Goal: Task Accomplishment & Management: Use online tool/utility

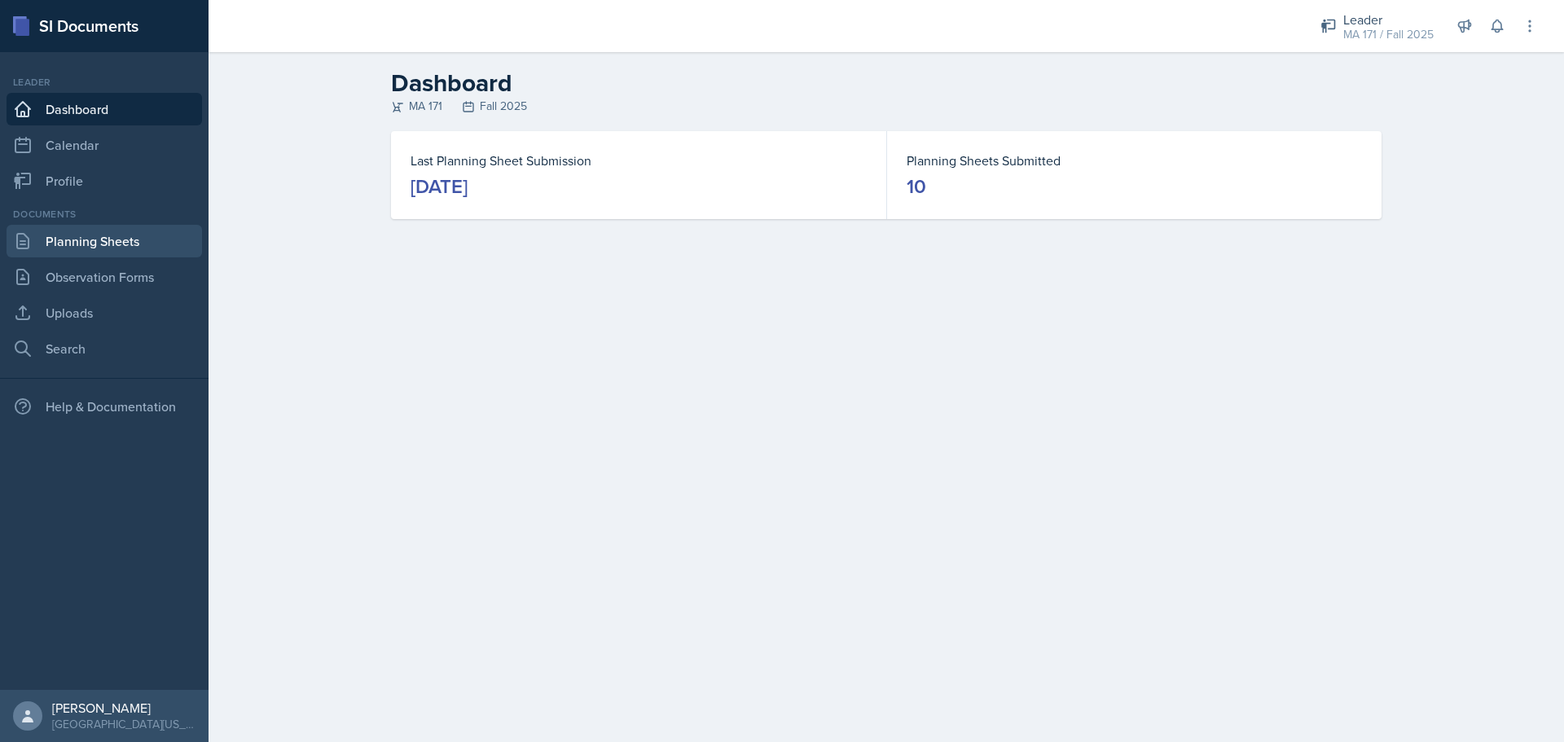
click at [130, 234] on link "Planning Sheets" at bounding box center [104, 241] width 195 height 33
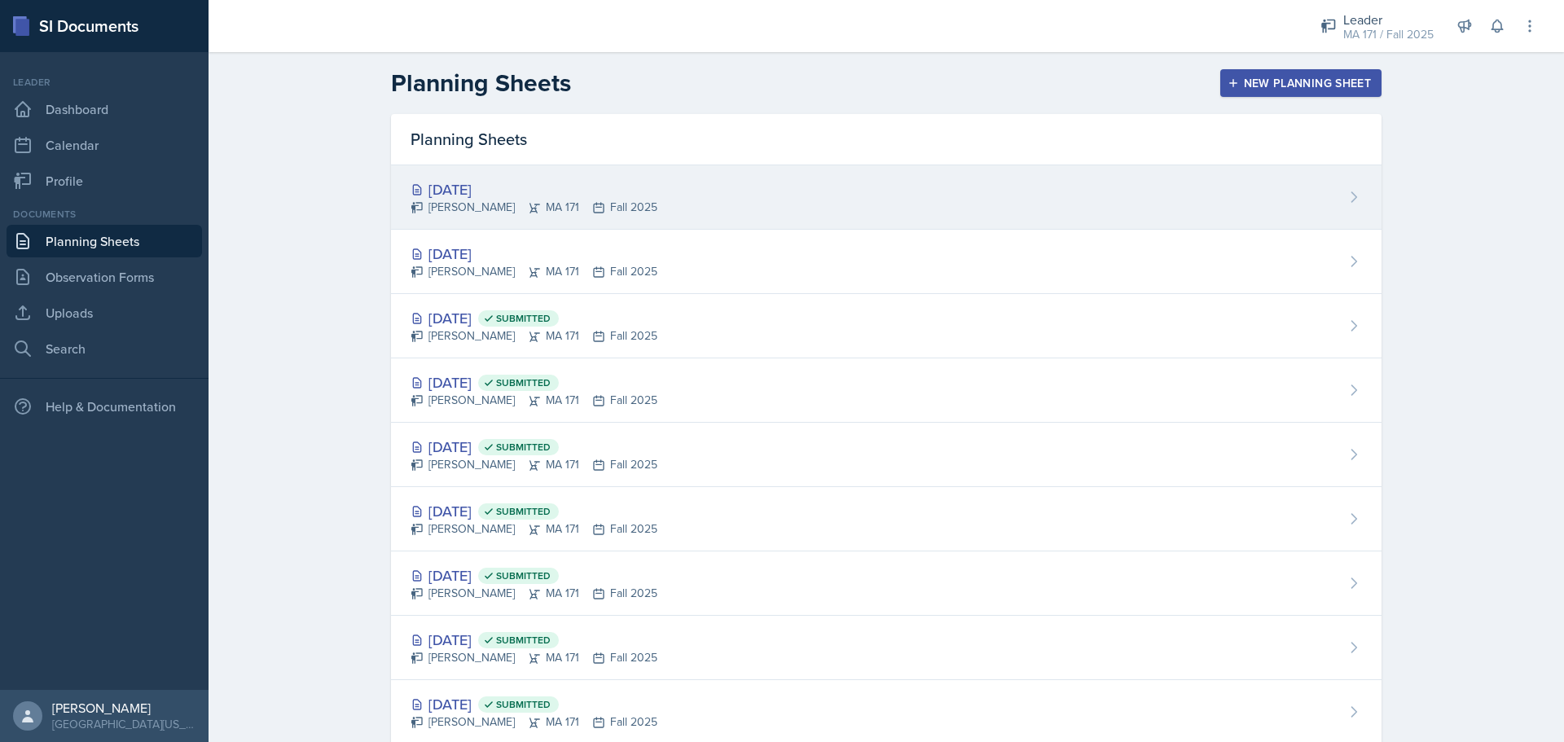
click at [754, 208] on div "[DATE] [PERSON_NAME] MA 171 Fall 2025" at bounding box center [886, 197] width 990 height 64
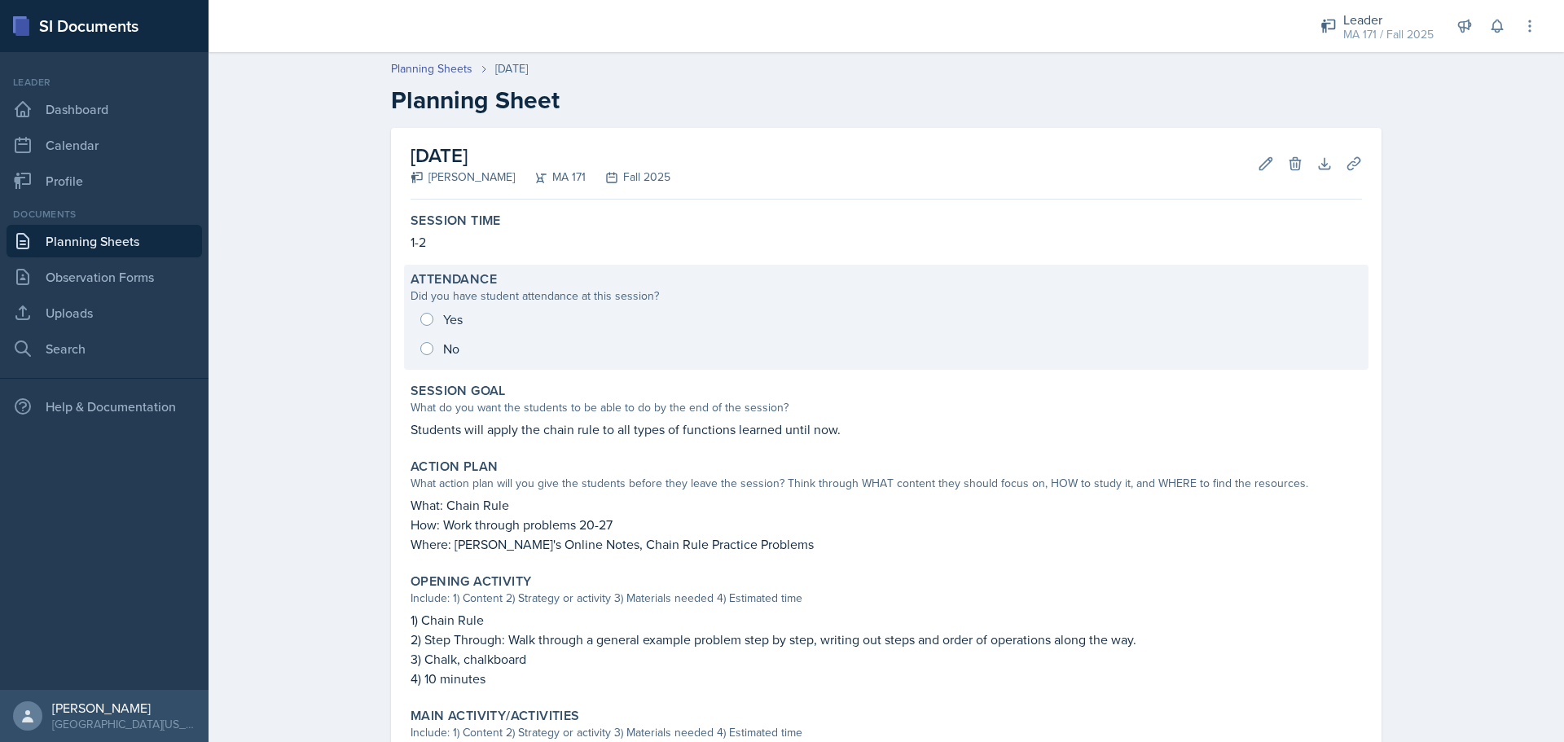
click at [489, 333] on div "Yes No" at bounding box center [885, 334] width 951 height 59
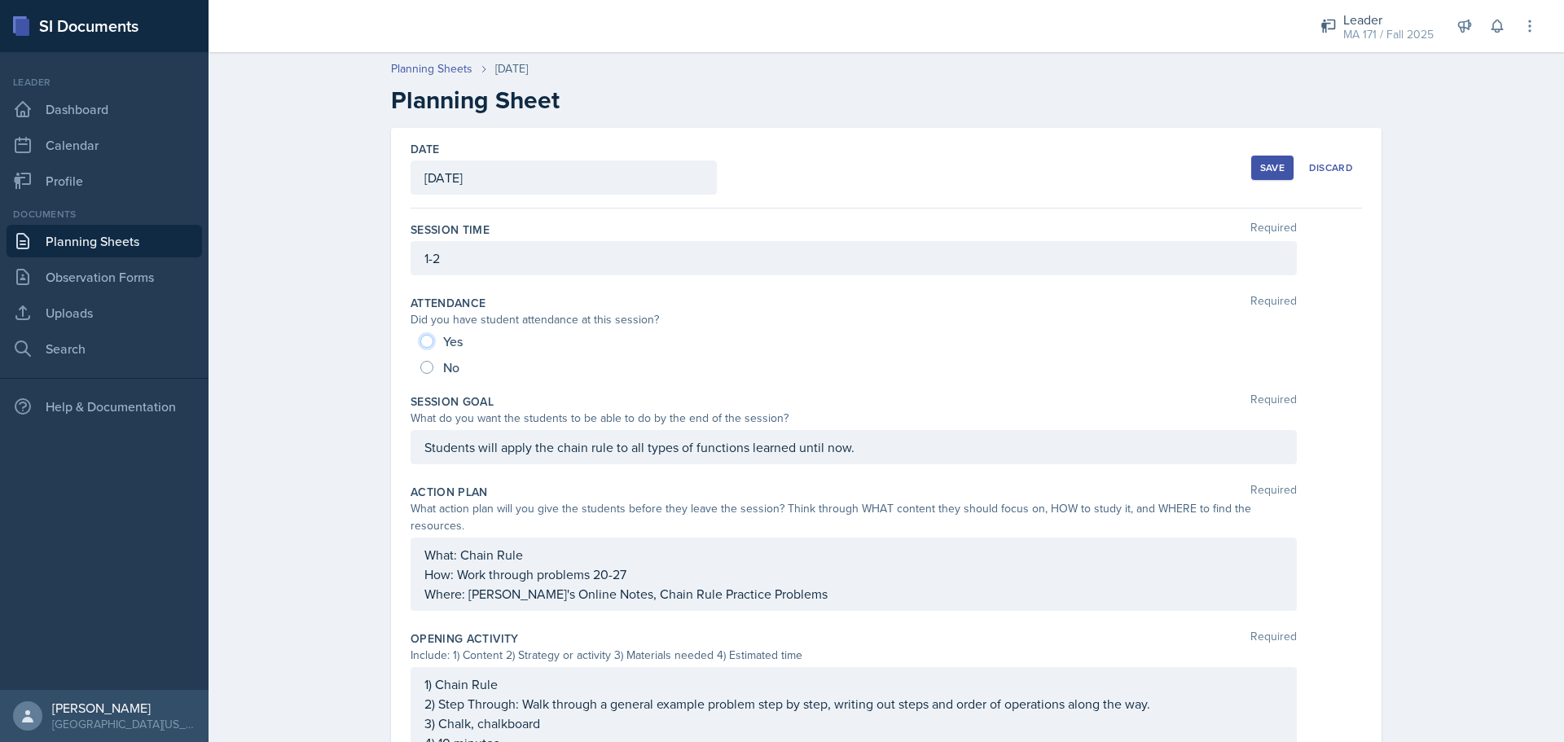
click at [420, 341] on input "Yes" at bounding box center [426, 341] width 13 height 13
radio input "true"
click at [1266, 168] on div "Save" at bounding box center [1272, 167] width 24 height 13
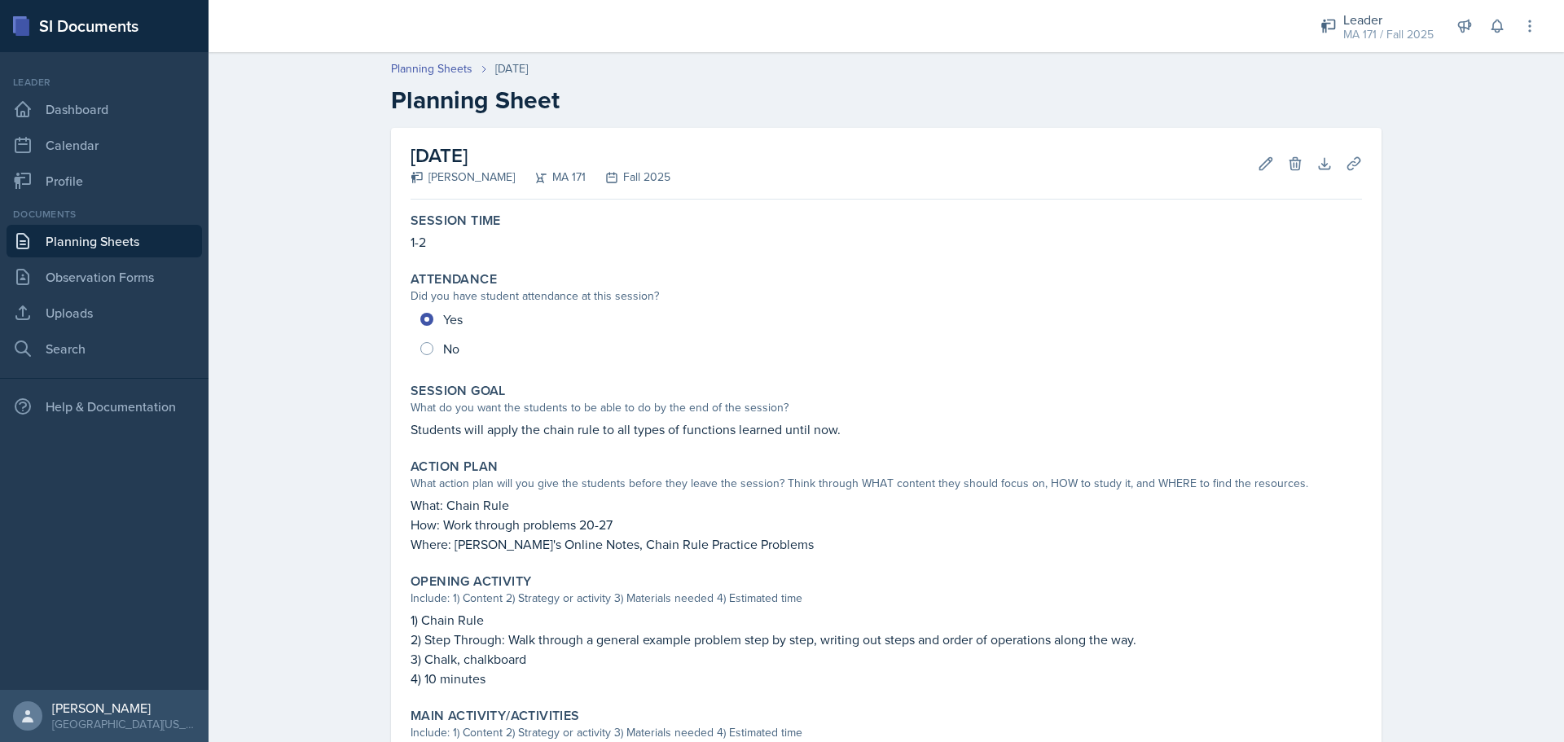
click at [350, 231] on div "Planning Sheets [DATE] Planning Sheet [DATE] [PERSON_NAME] MA 171 Fall 2025 Edi…" at bounding box center [886, 593] width 1355 height 1099
click at [376, 305] on div "[DATE] [PERSON_NAME] MA 171 Fall 2025 Edit Delete Download Uploads Autosaving S…" at bounding box center [886, 635] width 1043 height 1015
